Goal: Information Seeking & Learning: Learn about a topic

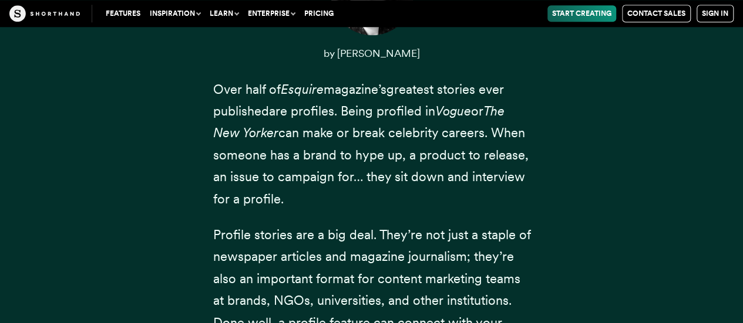
scroll to position [516, 0]
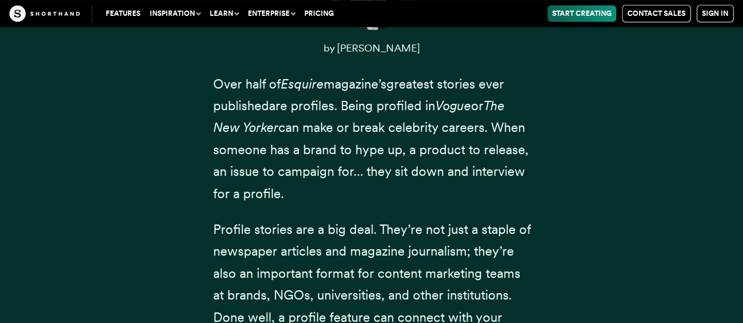
click at [294, 92] on em "Esquire" at bounding box center [302, 83] width 43 height 15
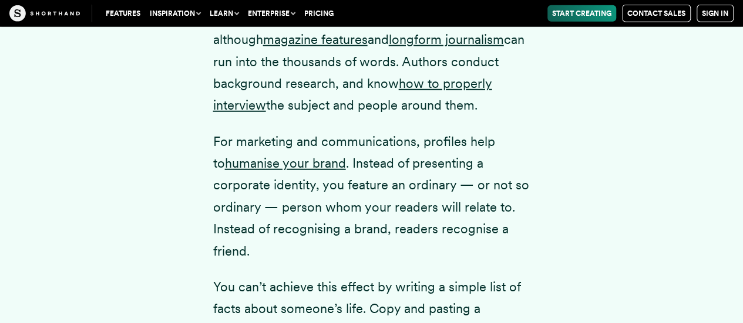
scroll to position [1550, 0]
click at [246, 113] on link "how to properly interview" at bounding box center [352, 94] width 279 height 37
click at [669, 289] on div "A profile story is a portrait of someone who is of interest to your readers in …" at bounding box center [372, 216] width 728 height 670
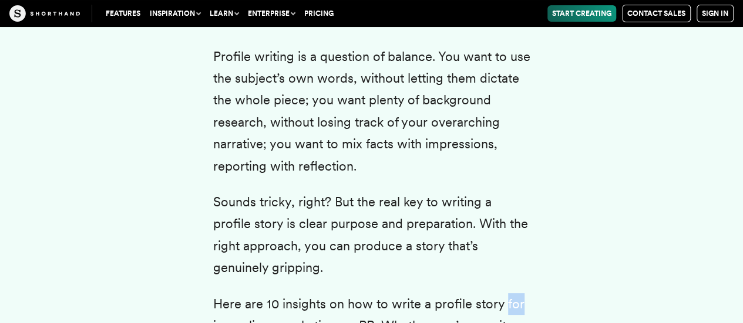
scroll to position [2258, 0]
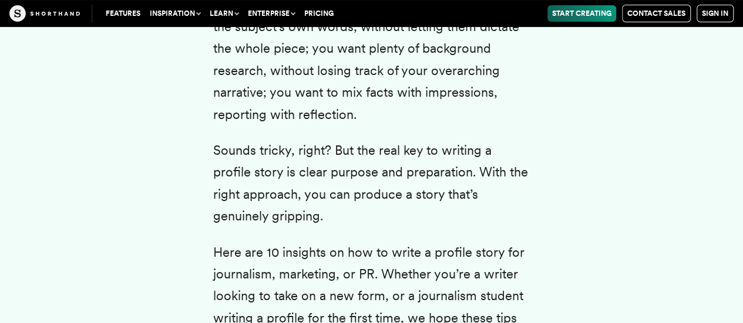
scroll to position [2309, 0]
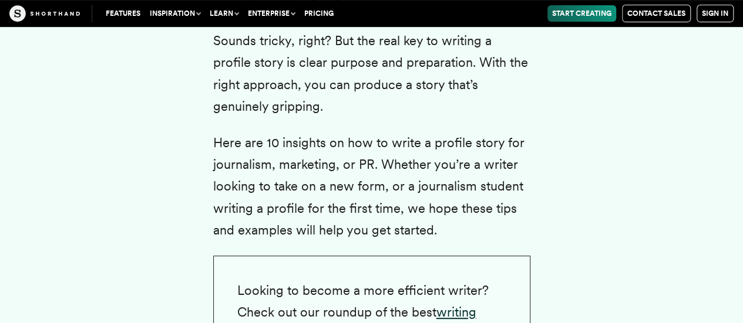
scroll to position [2420, 0]
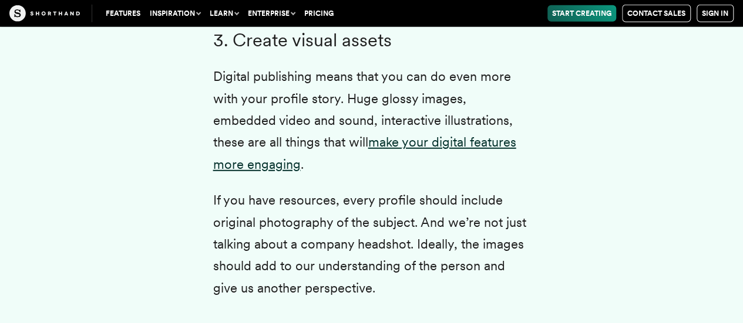
scroll to position [3797, 0]
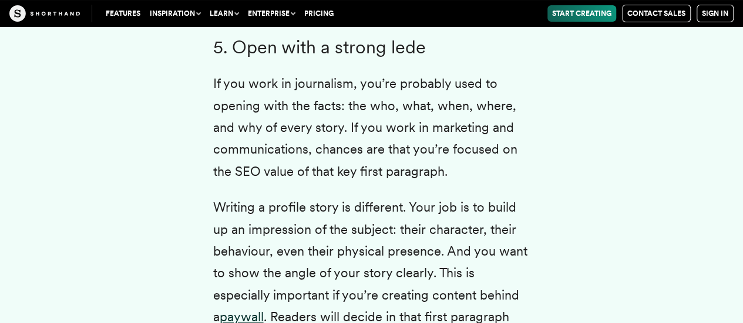
scroll to position [4512, 0]
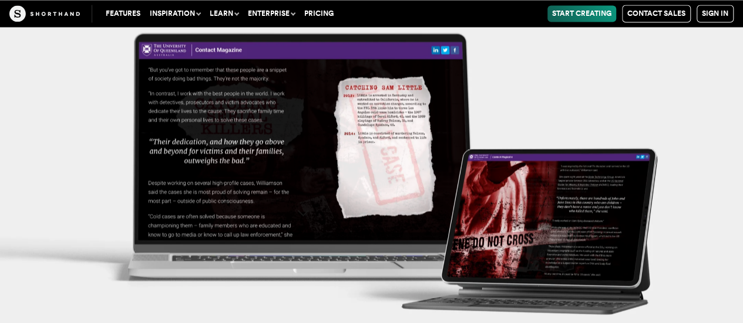
click at [695, 269] on img at bounding box center [371, 161] width 743 height 323
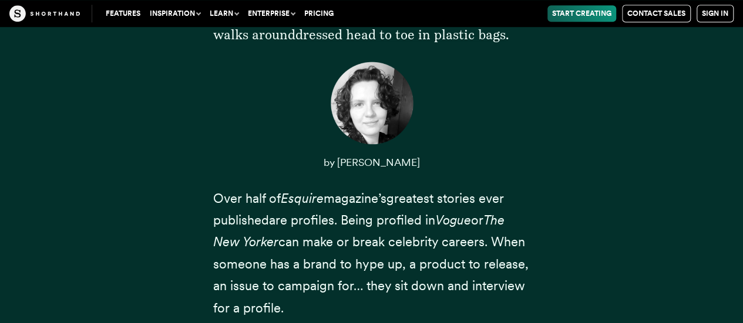
scroll to position [0, 0]
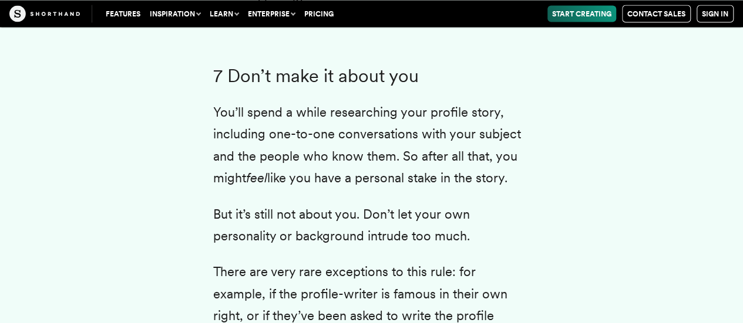
scroll to position [5574, 0]
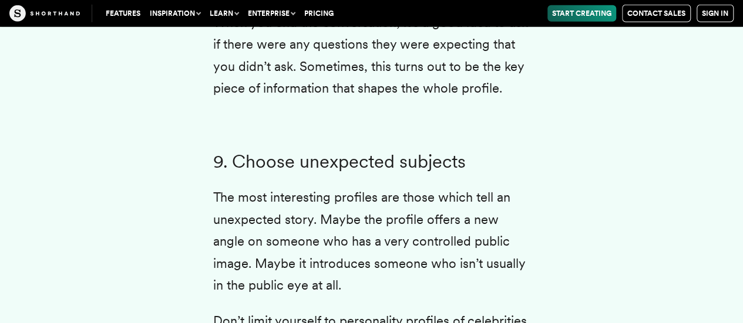
scroll to position [6170, 0]
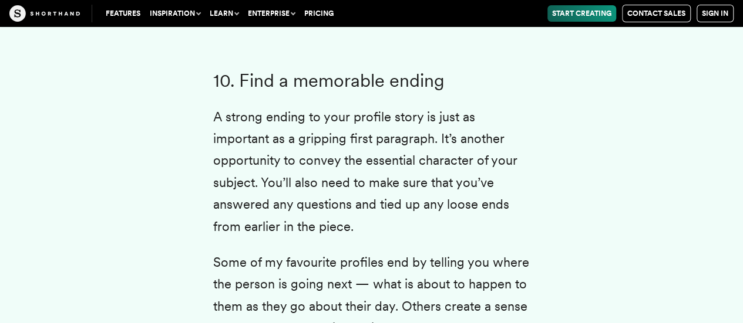
scroll to position [6601, 0]
